Goal: Navigation & Orientation: Find specific page/section

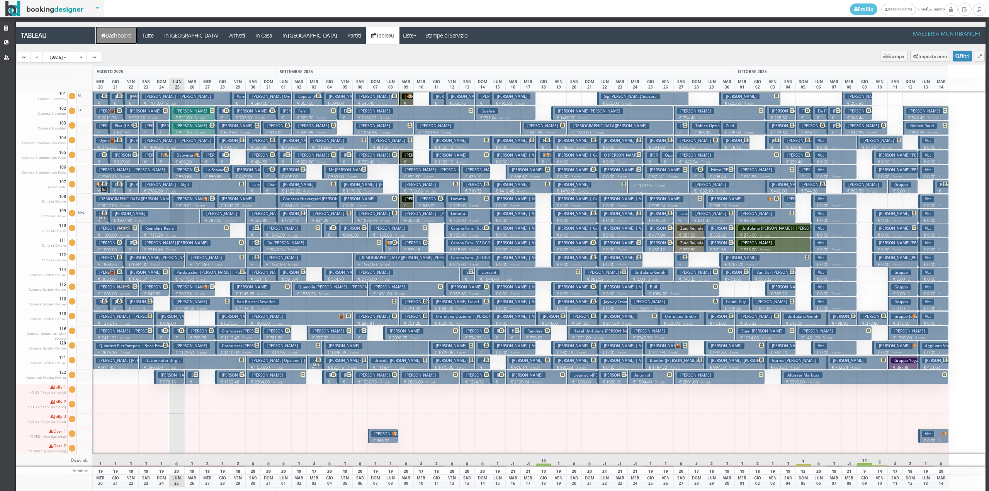
click at [120, 37] on link "Dashboard" at bounding box center [116, 35] width 41 height 17
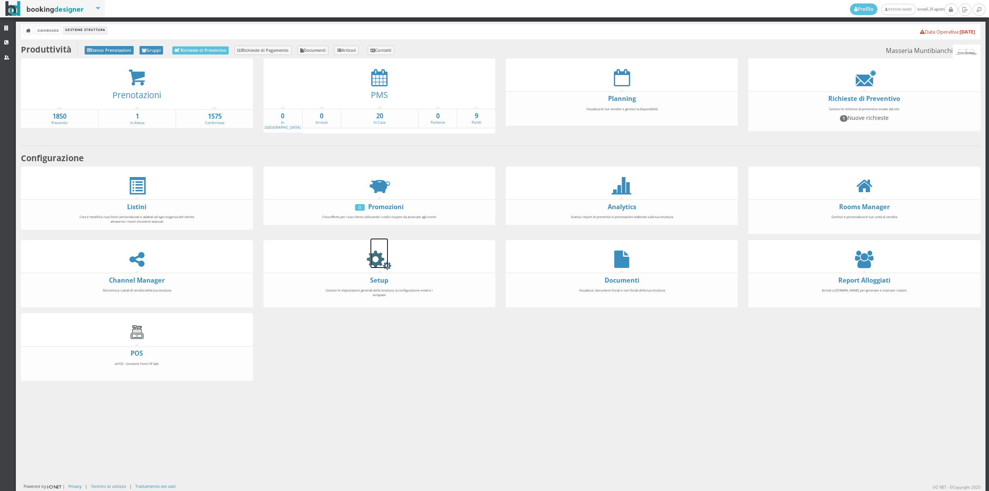
click at [379, 258] on icon at bounding box center [379, 258] width 17 height 17
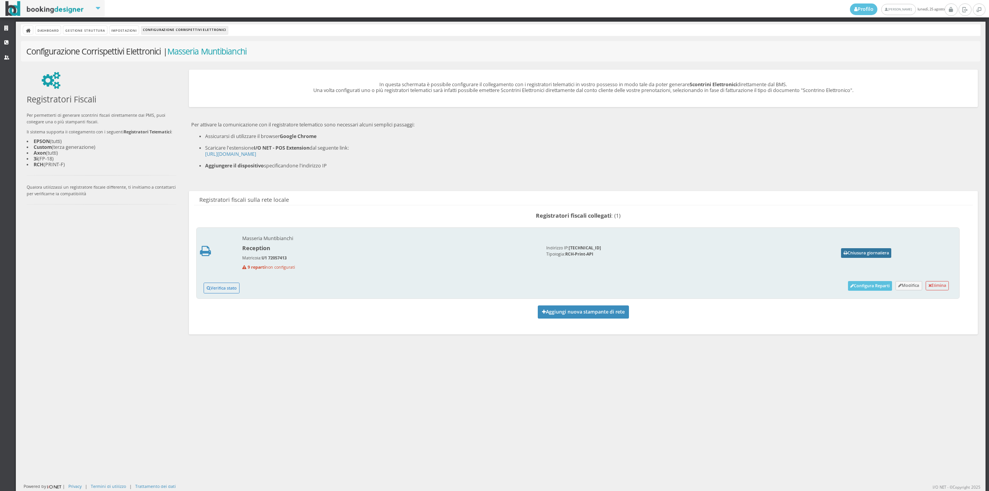
click at [851, 252] on button "Chiusura giornaliera" at bounding box center [866, 253] width 50 height 10
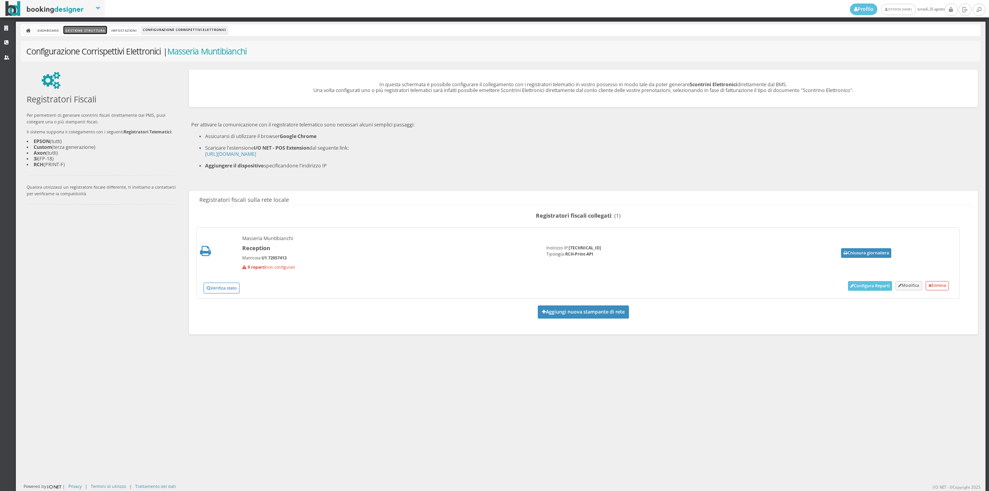
click at [79, 32] on link "Gestione Struttura" at bounding box center [84, 30] width 43 height 8
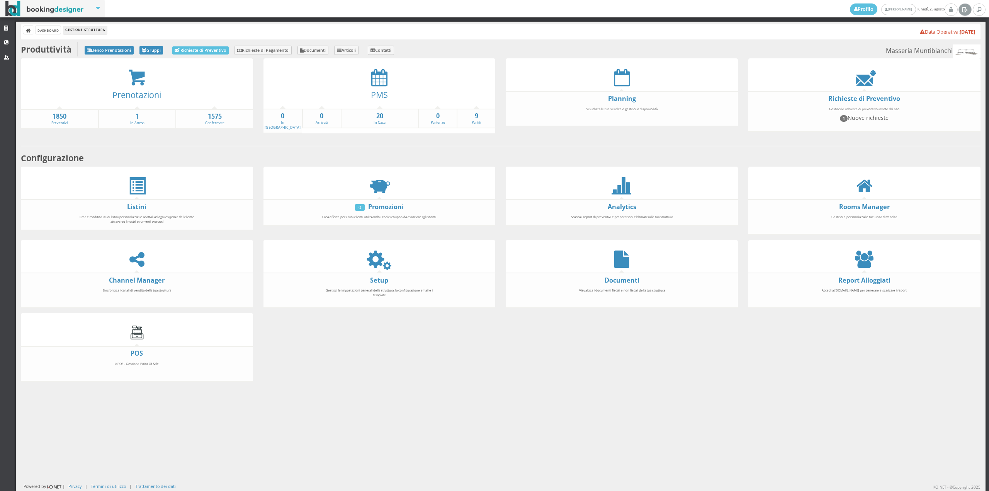
click at [964, 7] on icon at bounding box center [965, 9] width 6 height 8
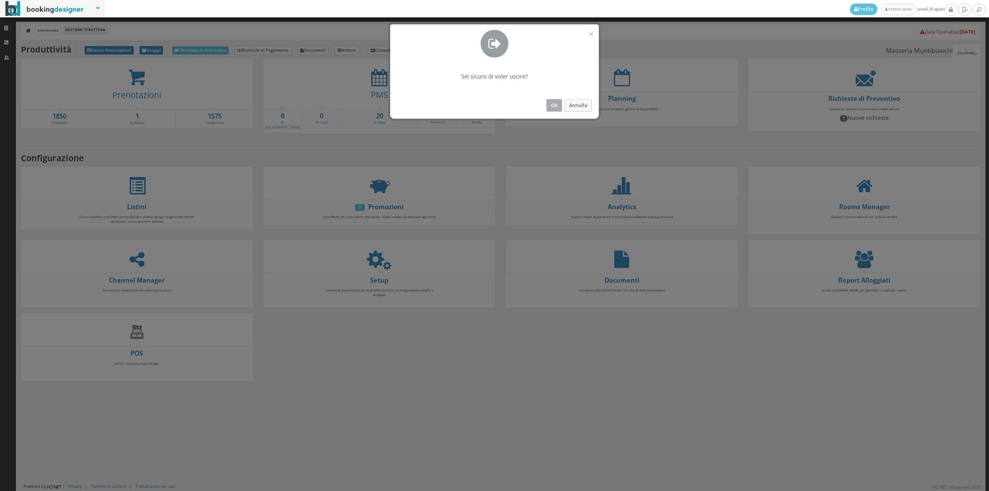
click at [558, 104] on button "Ok" at bounding box center [555, 105] width 16 height 13
